Goal: Task Accomplishment & Management: Use online tool/utility

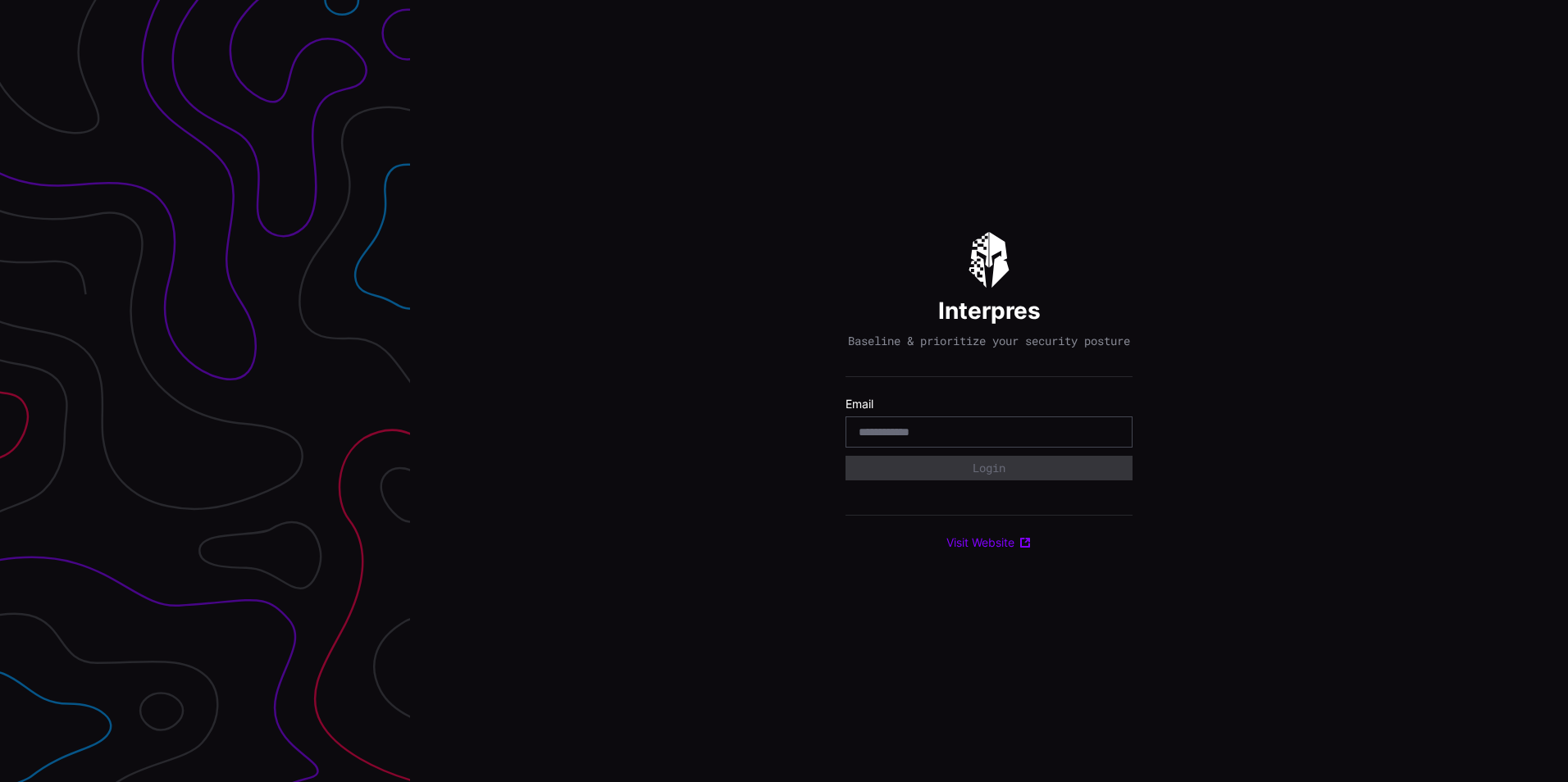
click at [1038, 435] on input "email" at bounding box center [989, 432] width 261 height 15
type input "**********"
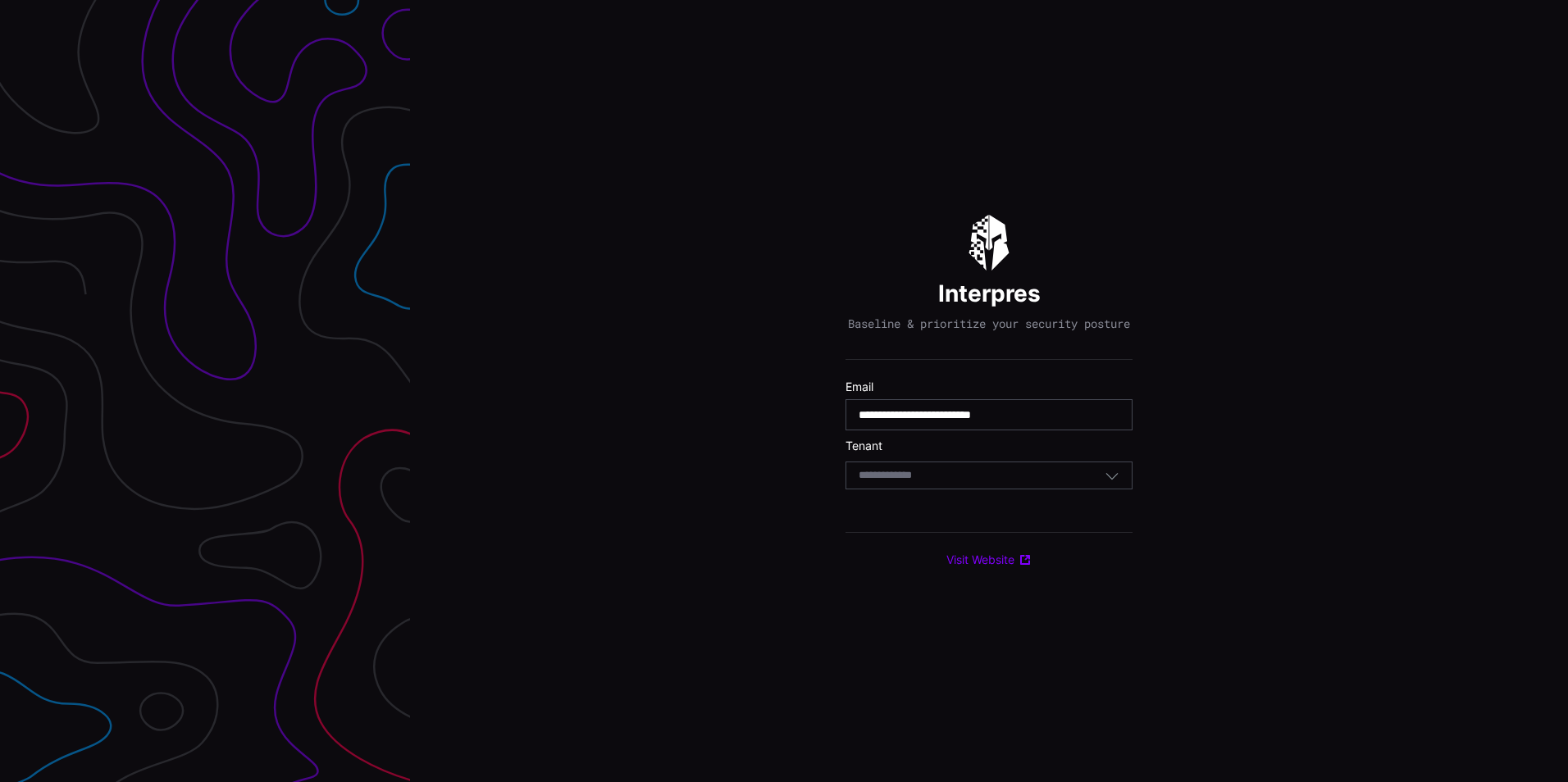
click at [992, 489] on div "Select Tenant" at bounding box center [989, 475] width 287 height 28
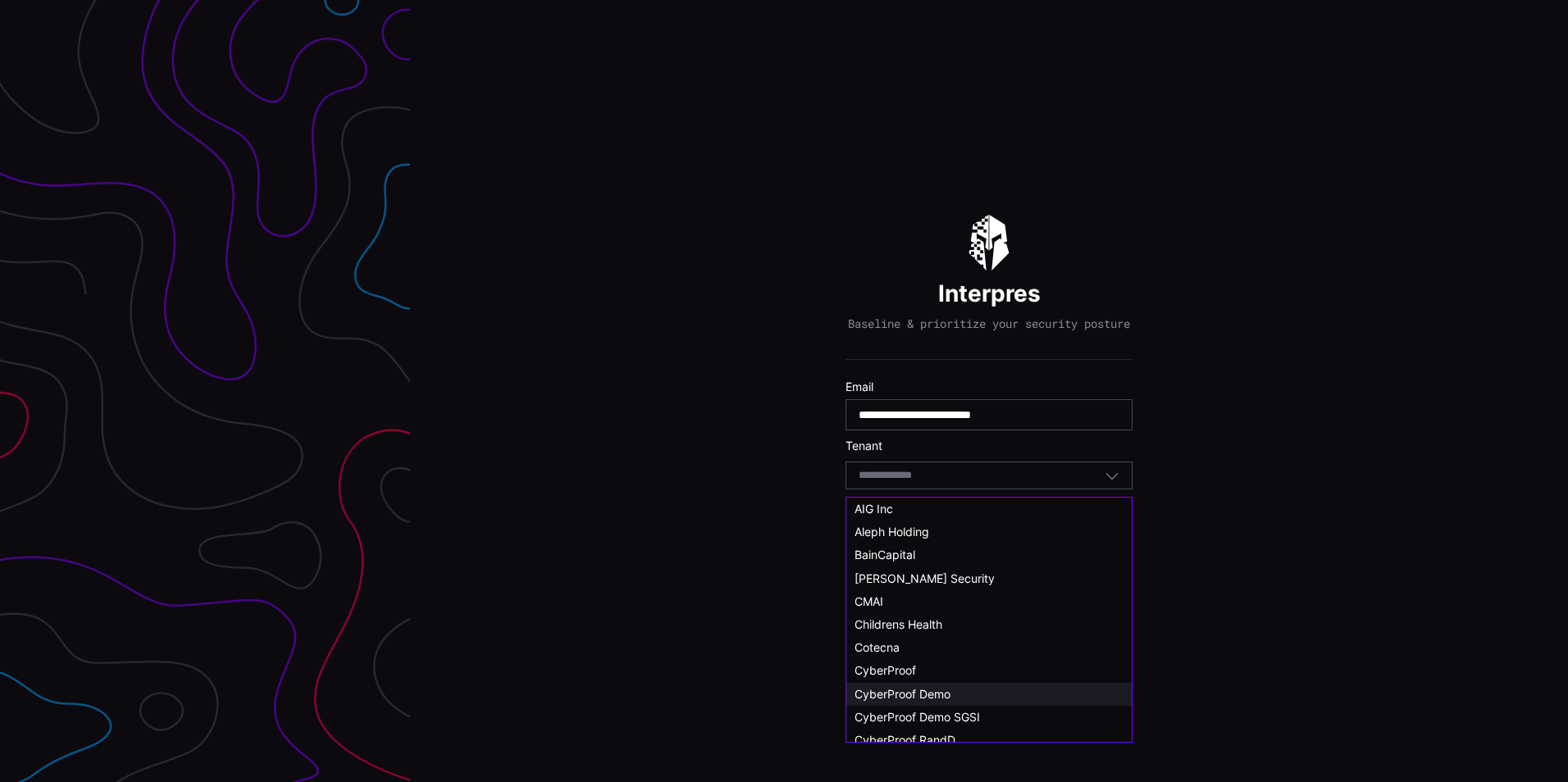
click at [987, 692] on div "CyberProof Demo" at bounding box center [988, 694] width 269 height 15
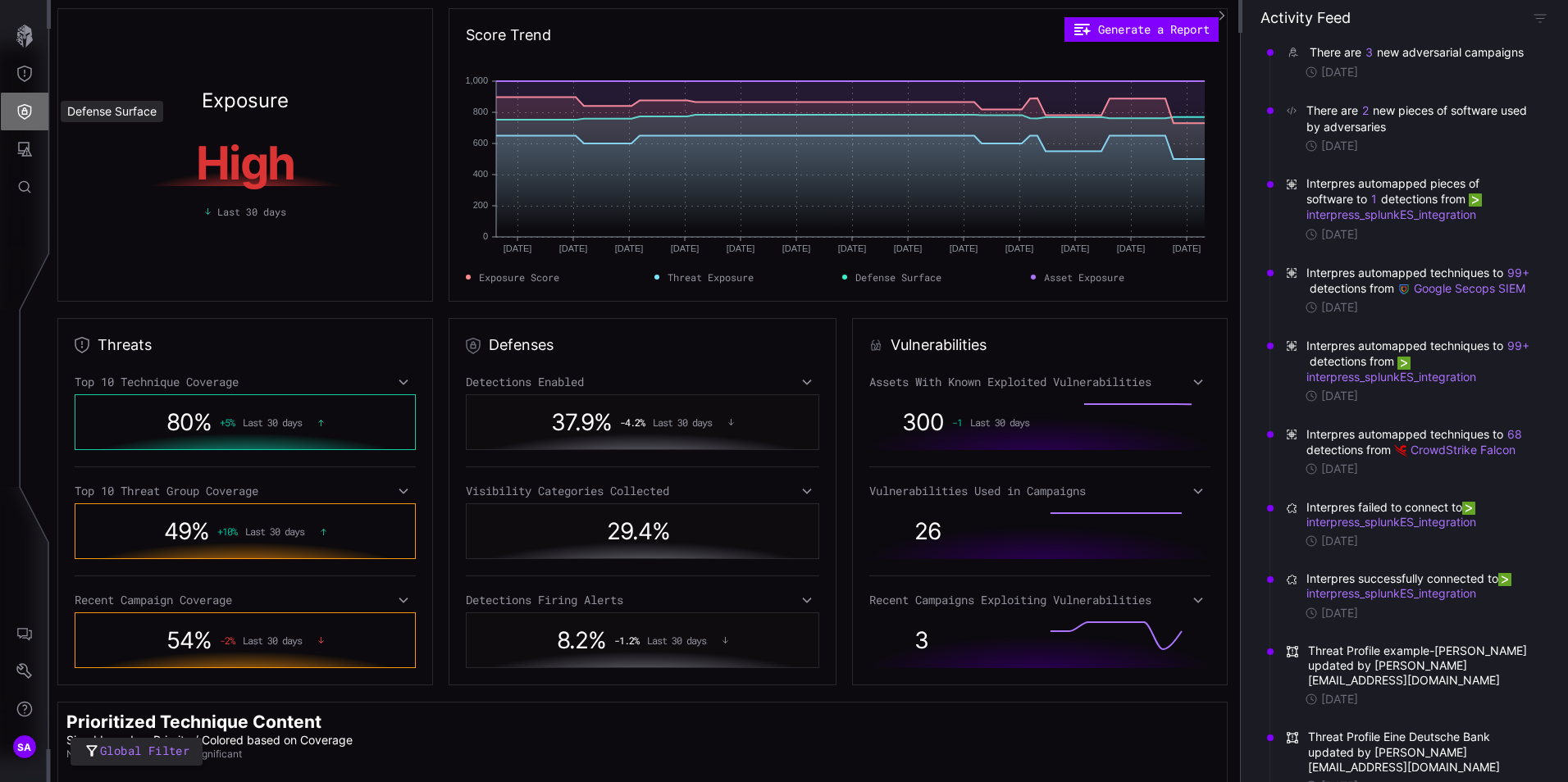
click at [29, 120] on button "Defense Surface" at bounding box center [24, 111] width 48 height 37
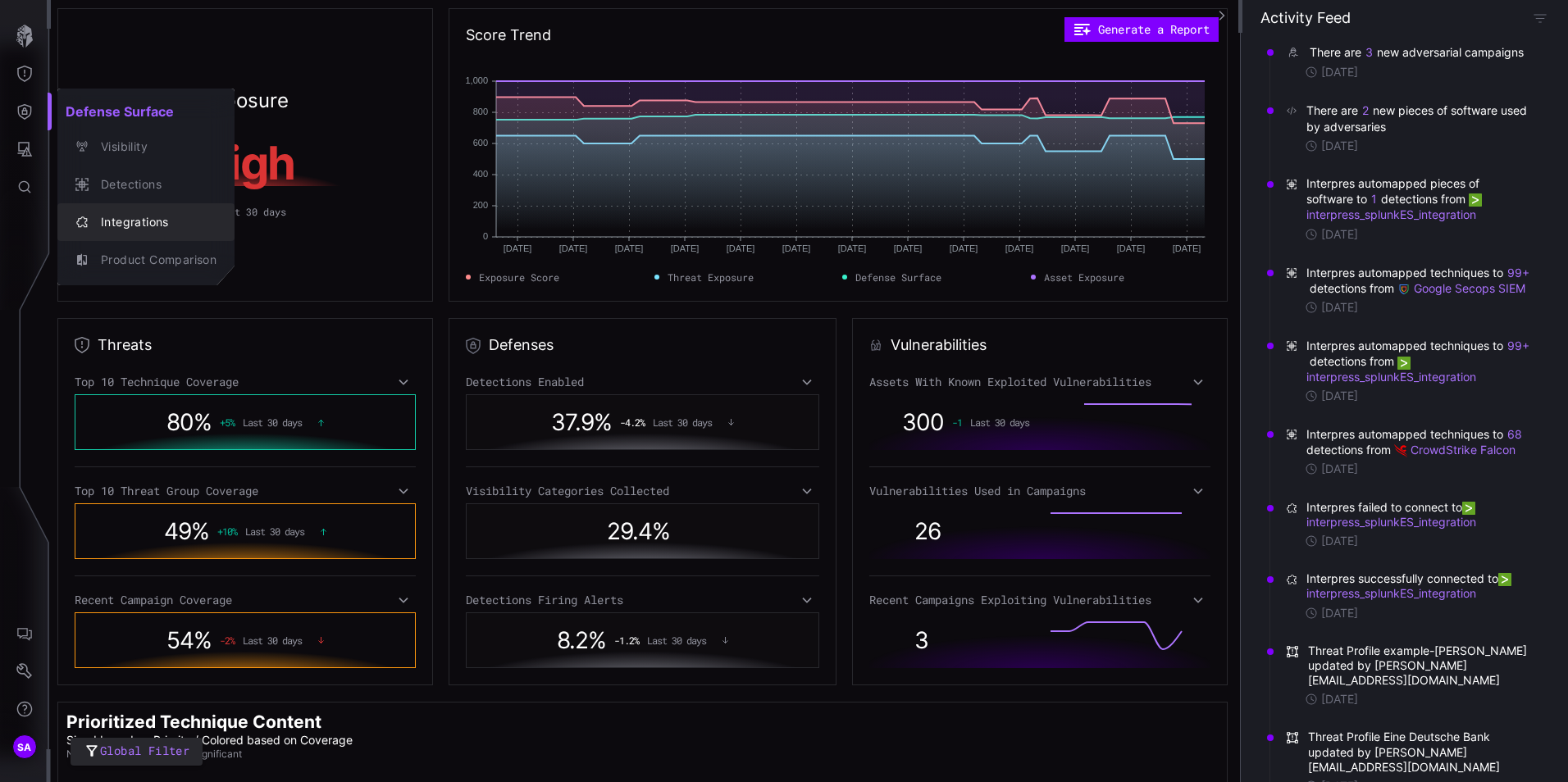
click at [133, 234] on button "Integrations" at bounding box center [146, 222] width 177 height 37
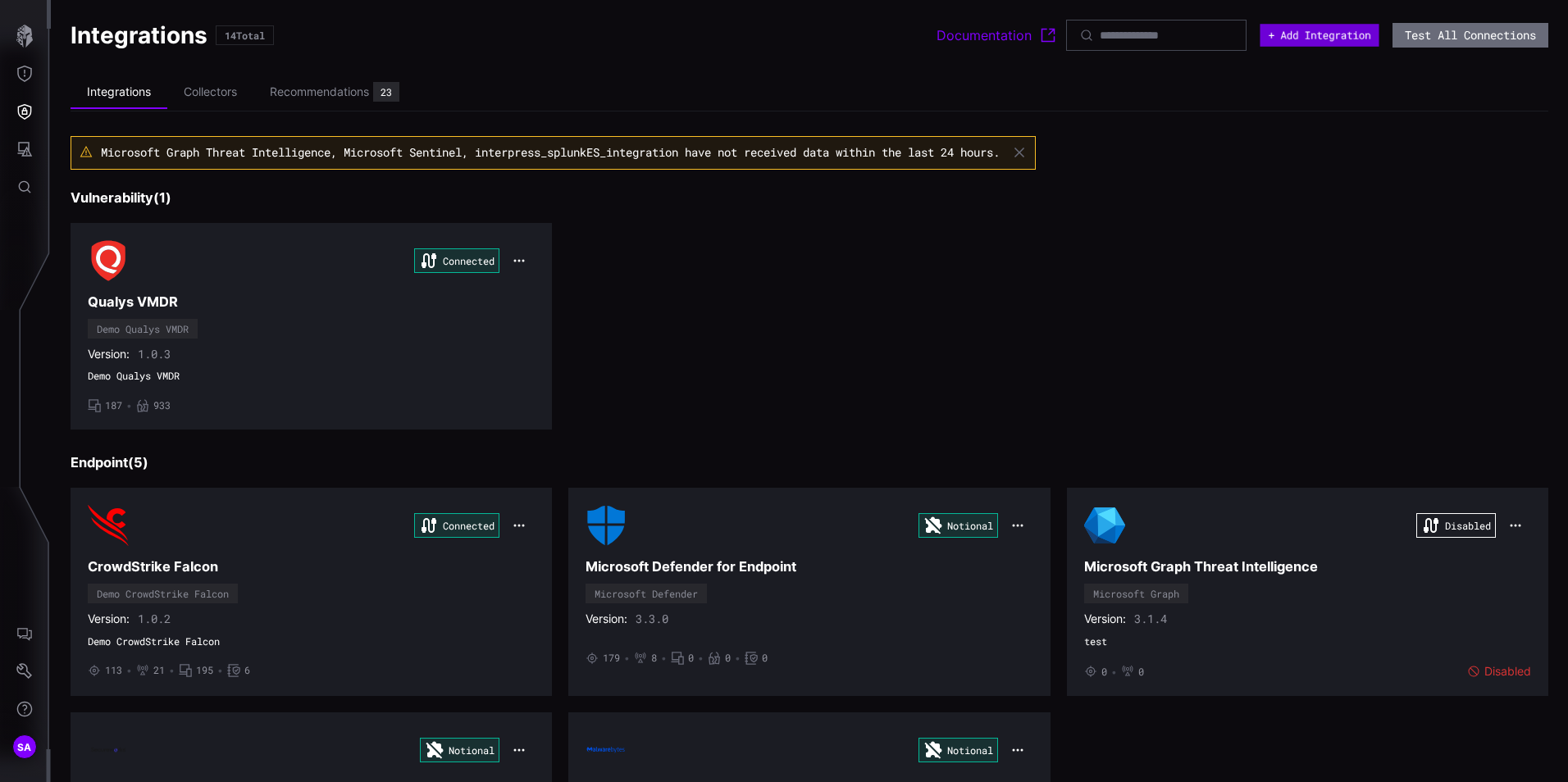
click at [1310, 30] on button "+ Add Integration" at bounding box center [1319, 35] width 119 height 23
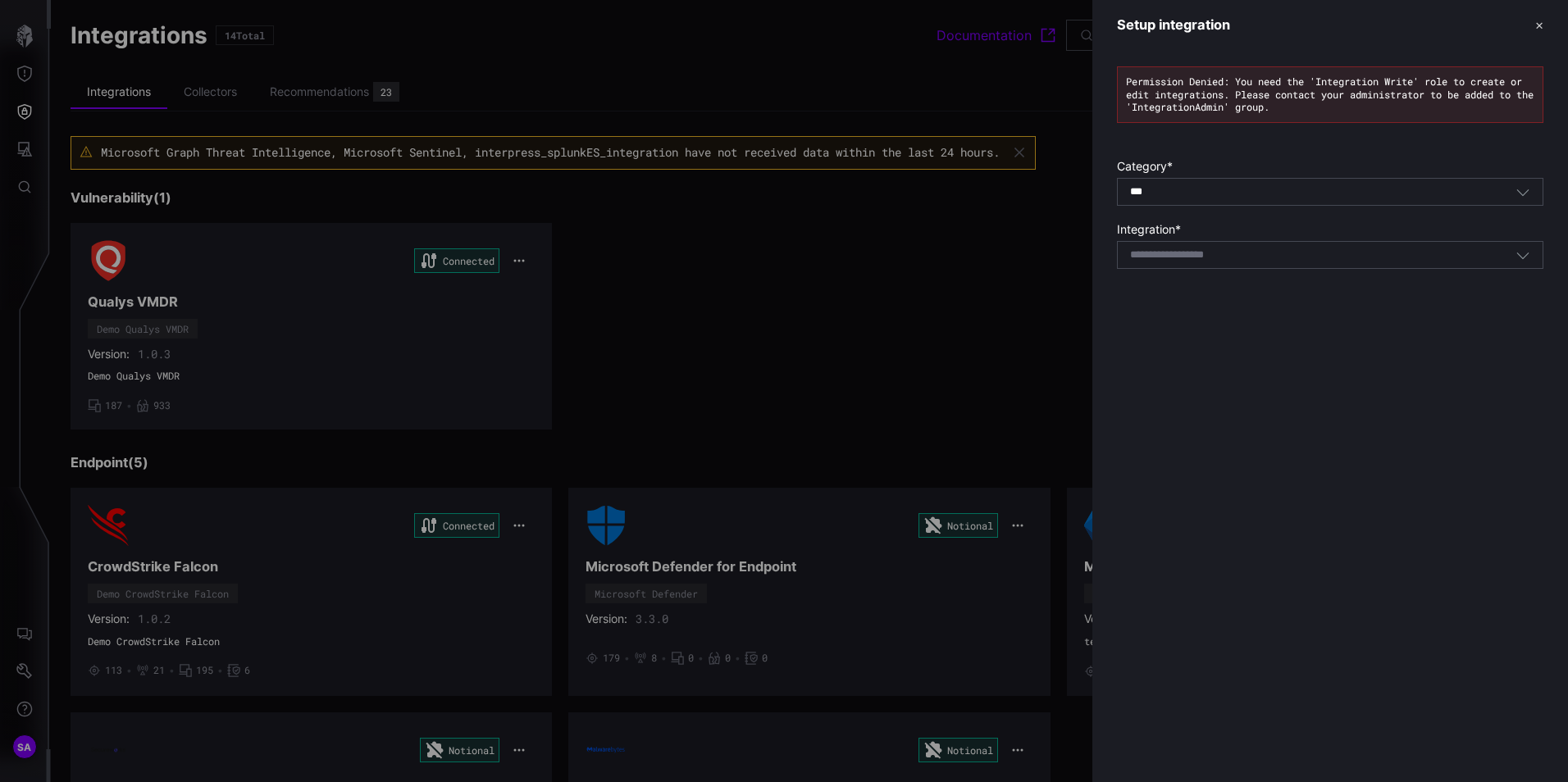
click at [1211, 252] on input at bounding box center [1188, 255] width 116 height 14
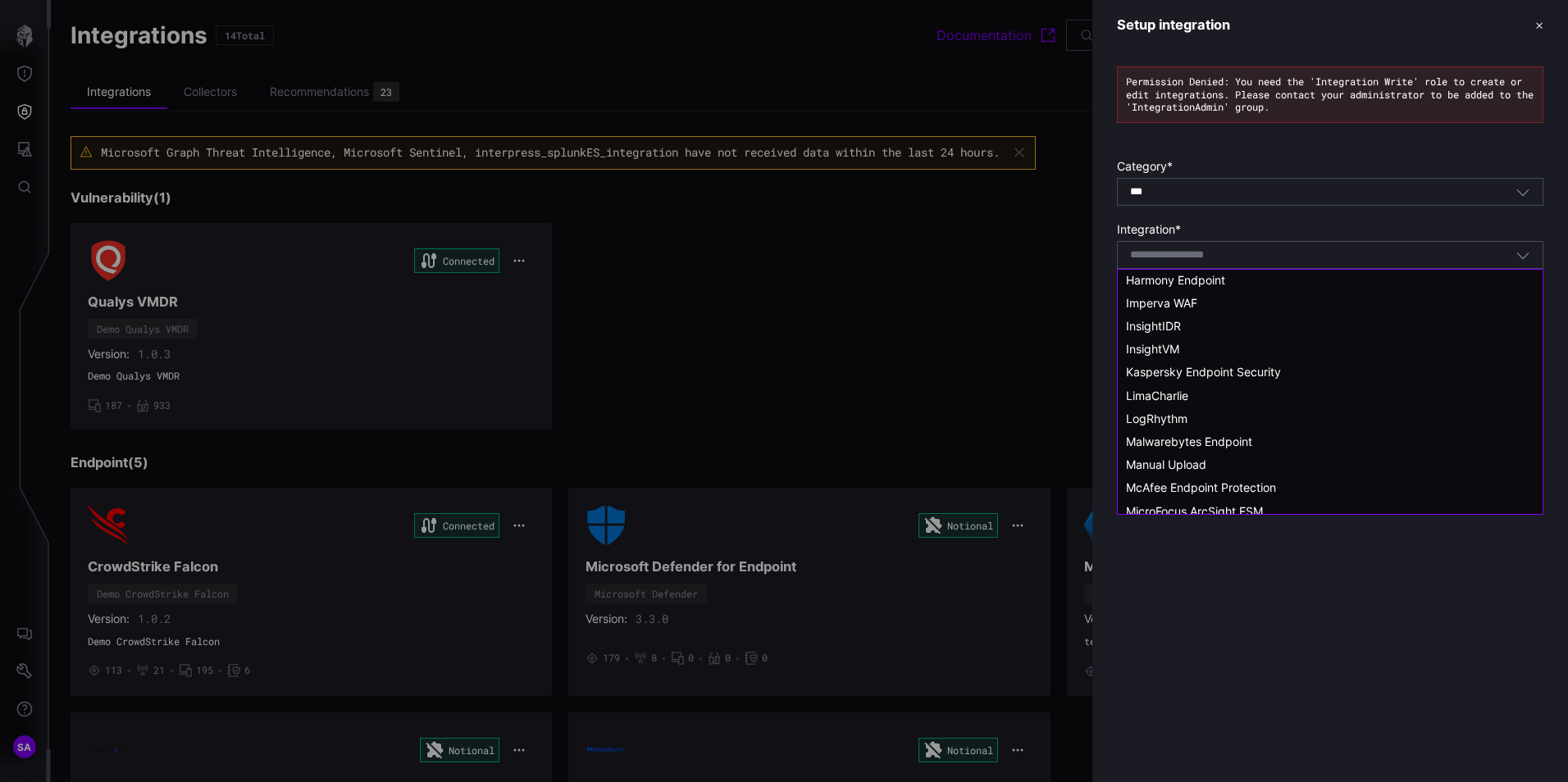
scroll to position [1350, 0]
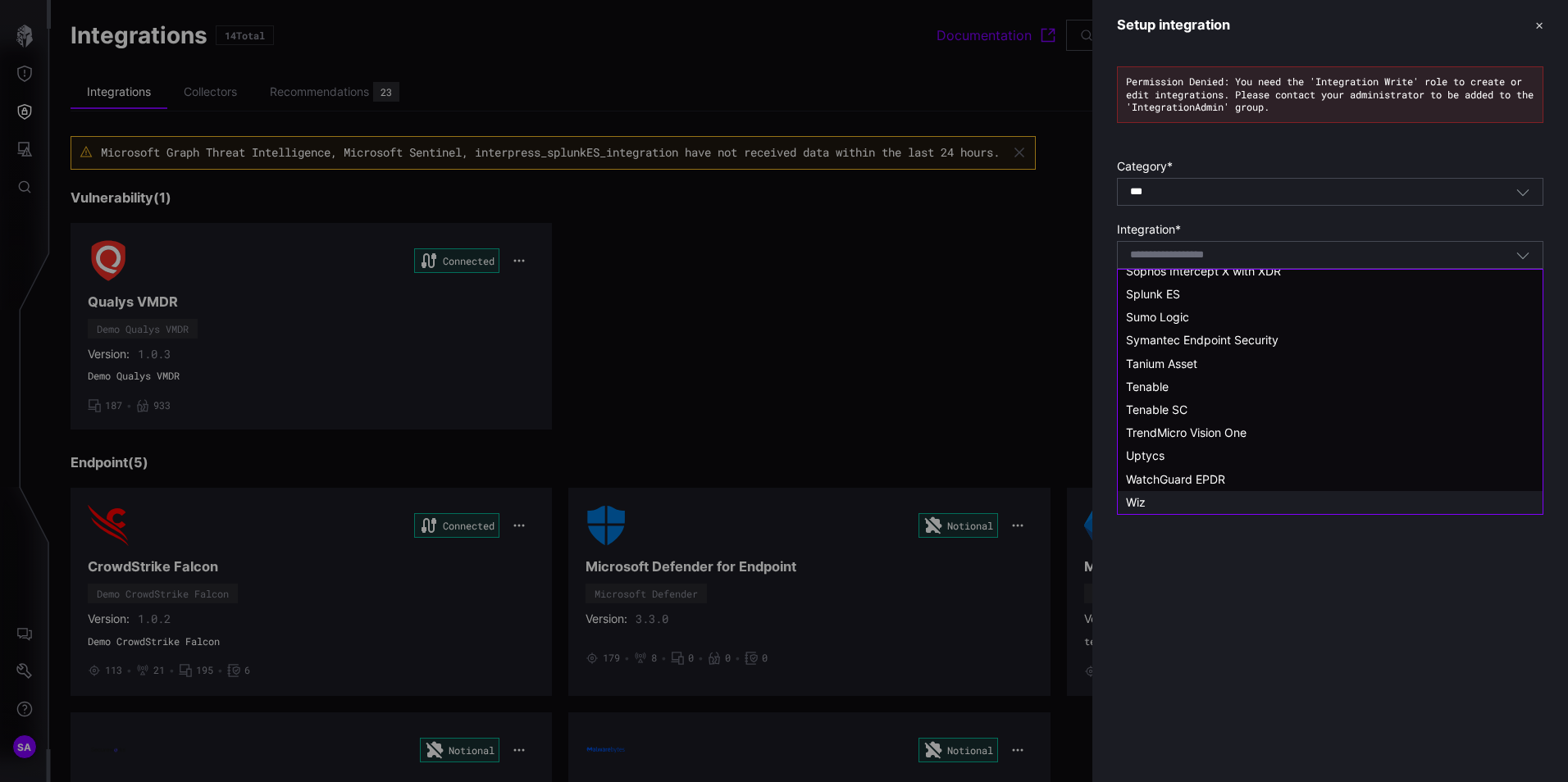
click at [1147, 502] on div "Wiz" at bounding box center [1330, 502] width 409 height 15
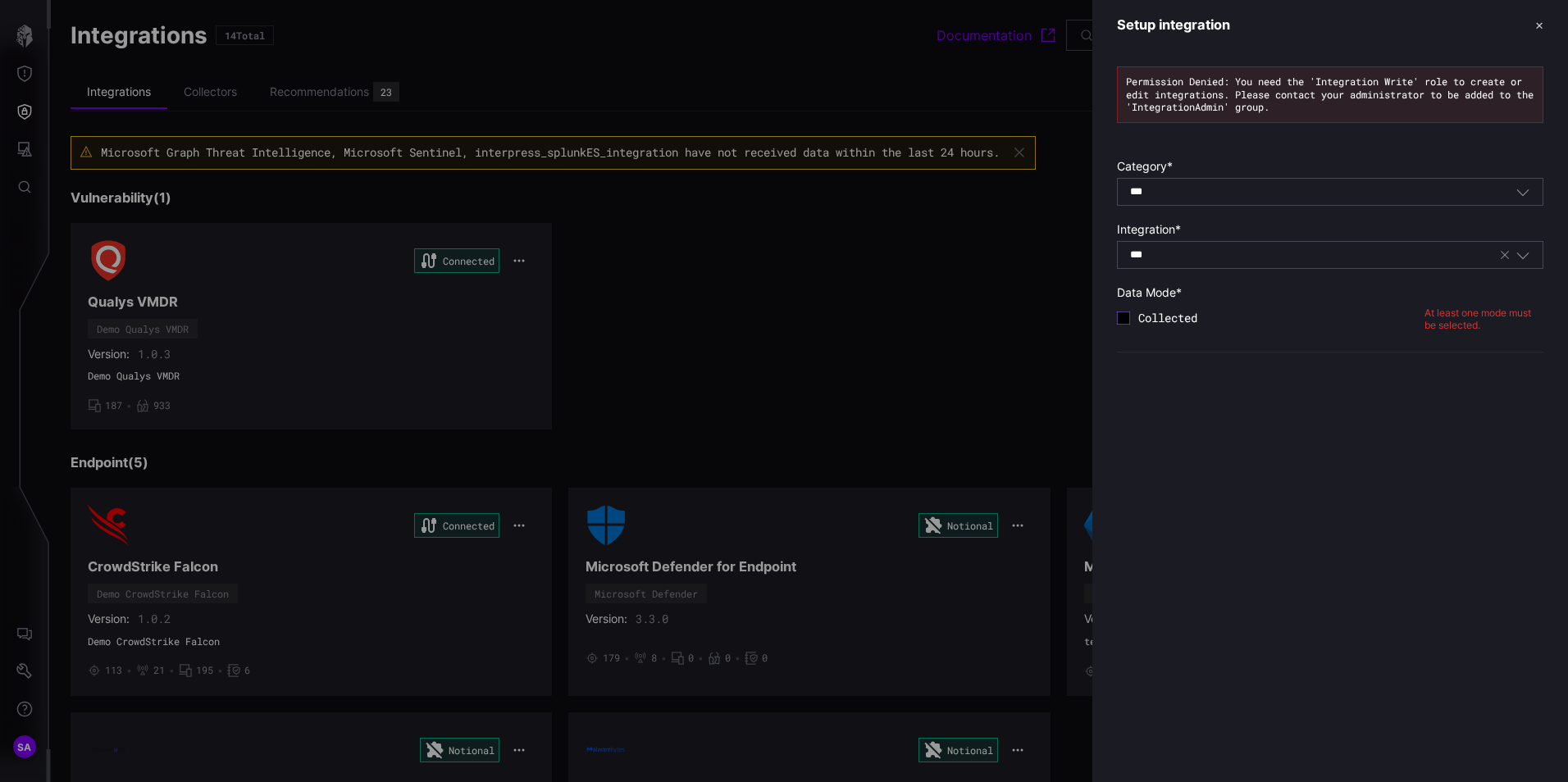
type input "***"
